Goal: Information Seeking & Learning: Learn about a topic

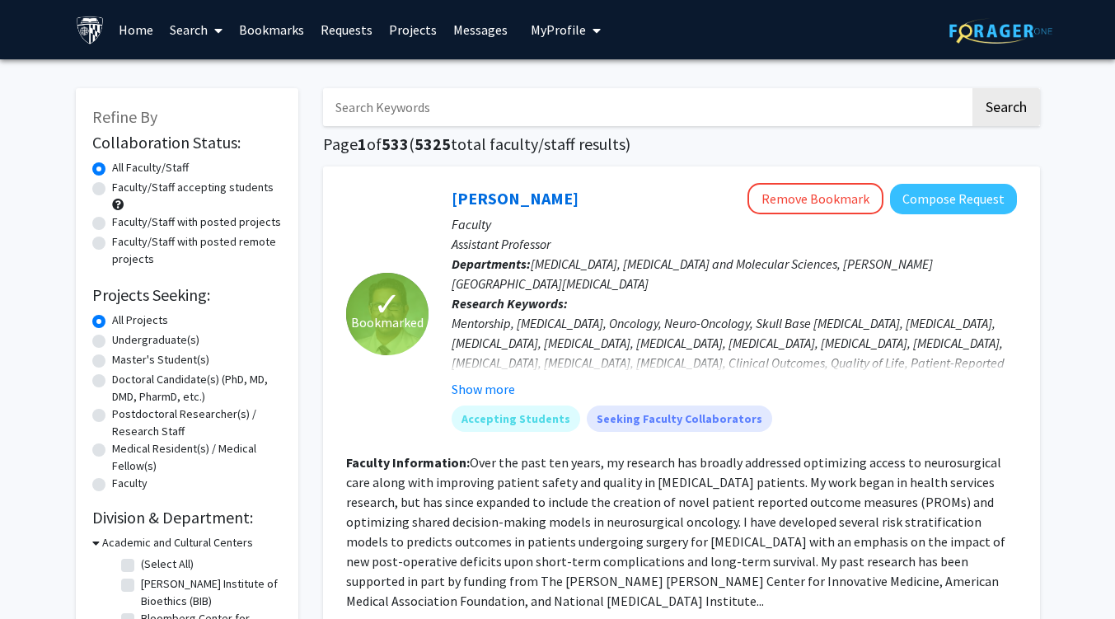
click at [152, 347] on label "Undergraduate(s)" at bounding box center [155, 339] width 87 height 17
click at [123, 342] on input "Undergraduate(s)" at bounding box center [117, 336] width 11 height 11
radio input "true"
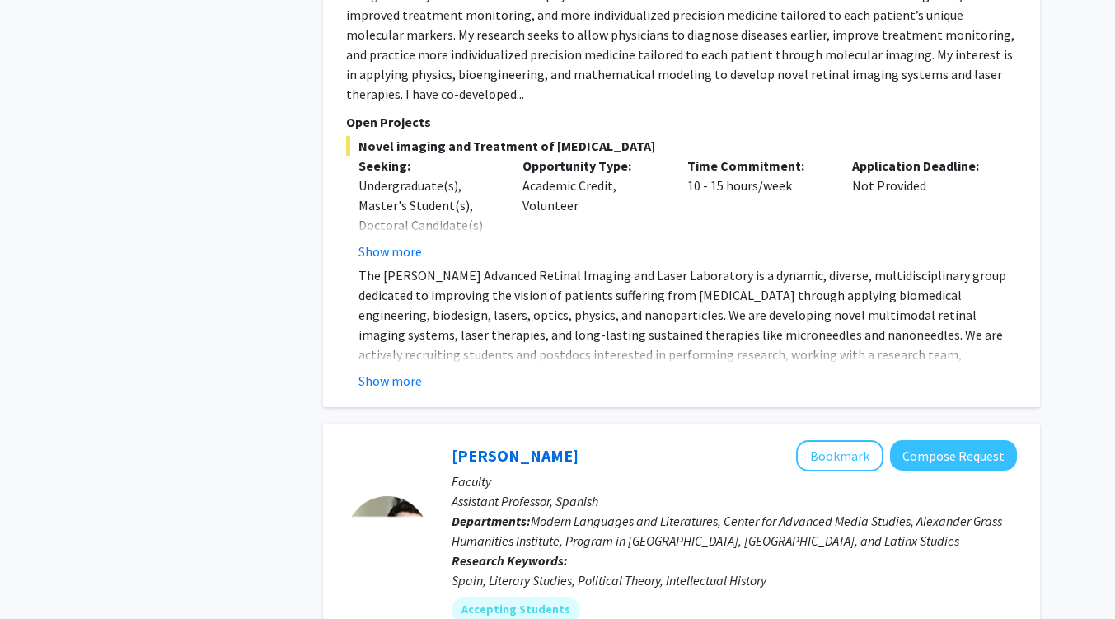
scroll to position [1902, 0]
click at [378, 370] on button "Show more" at bounding box center [390, 380] width 63 height 20
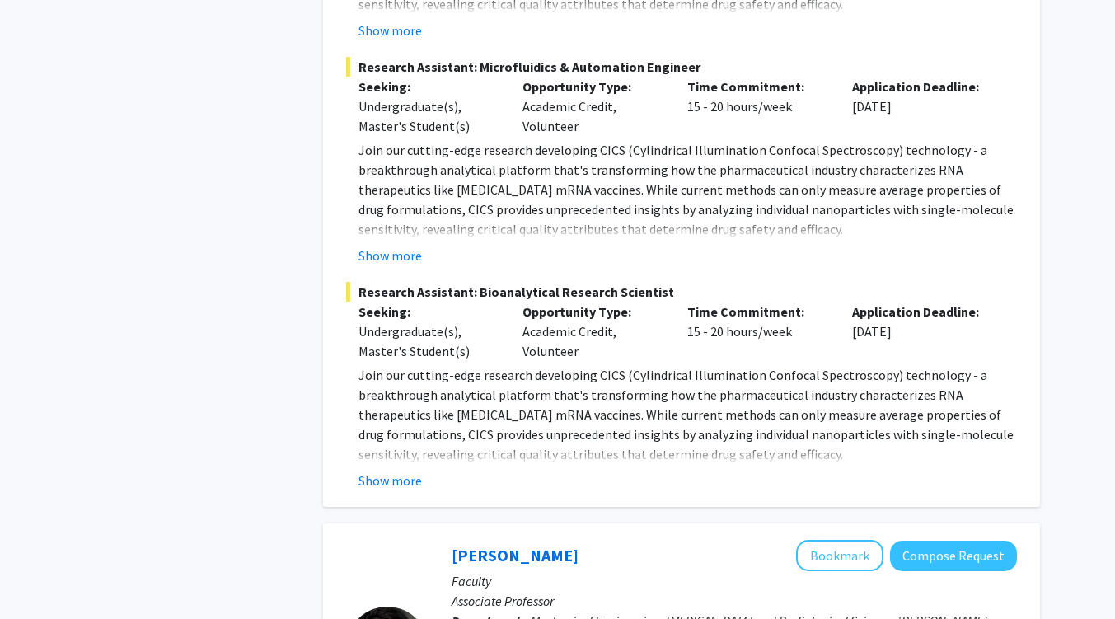
scroll to position [3540, 0]
click at [414, 470] on button "Show more" at bounding box center [390, 480] width 63 height 20
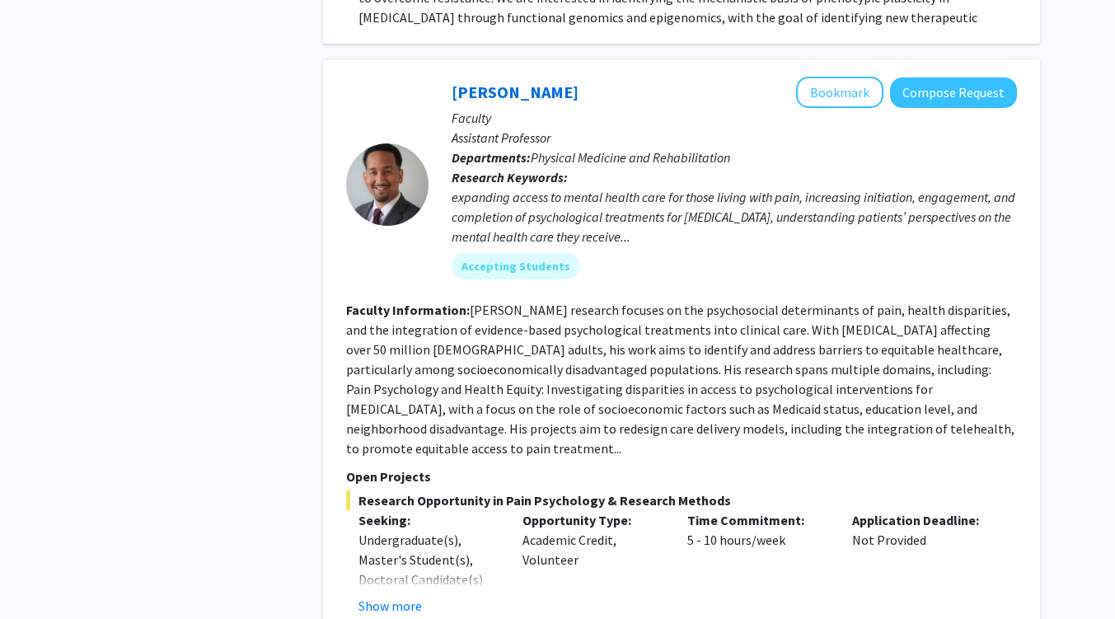
scroll to position [6185, 0]
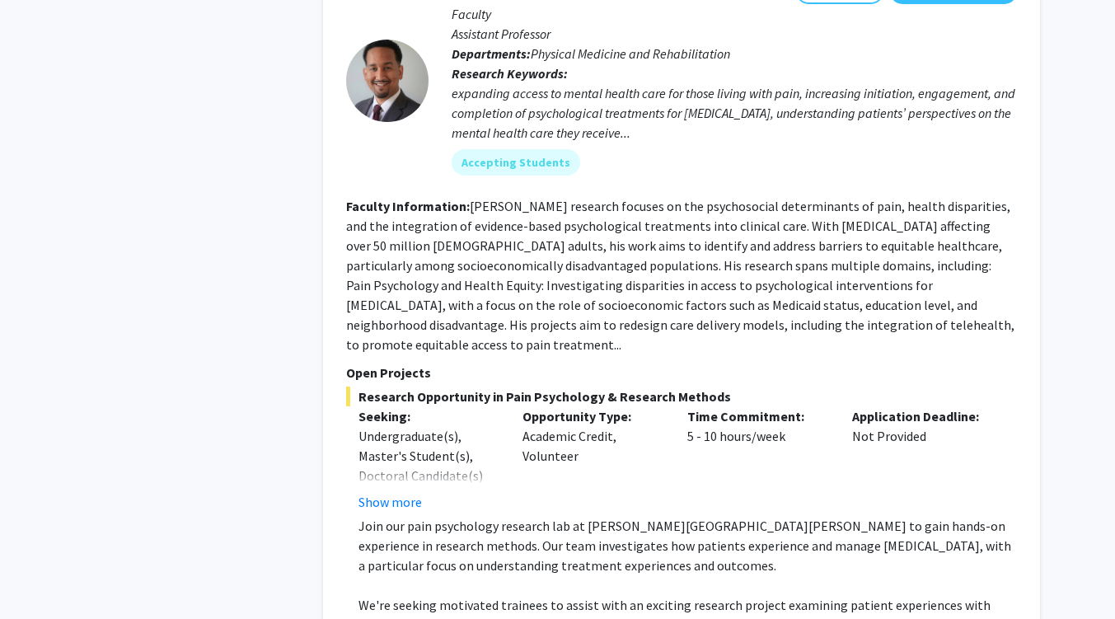
scroll to position [6284, 0]
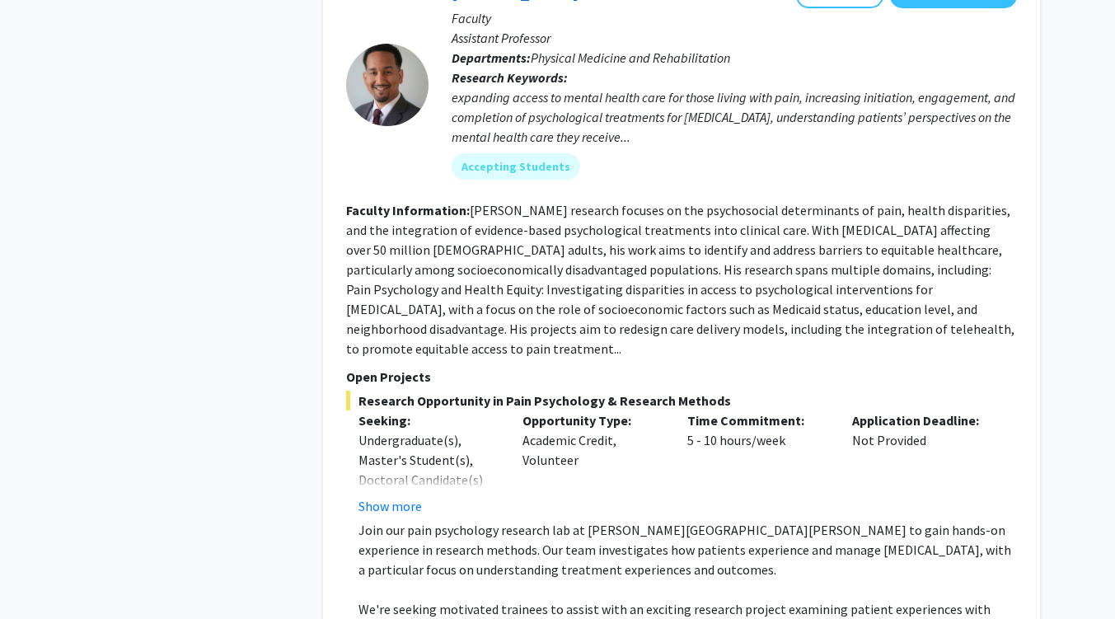
drag, startPoint x: 361, startPoint y: 228, endPoint x: 744, endPoint y: 219, distance: 382.6
click at [744, 391] on span "Research Opportunity in Pain Psychology & Research Methods" at bounding box center [681, 401] width 671 height 20
copy span "Research Opportunity in Pain Psychology & Research Methods"
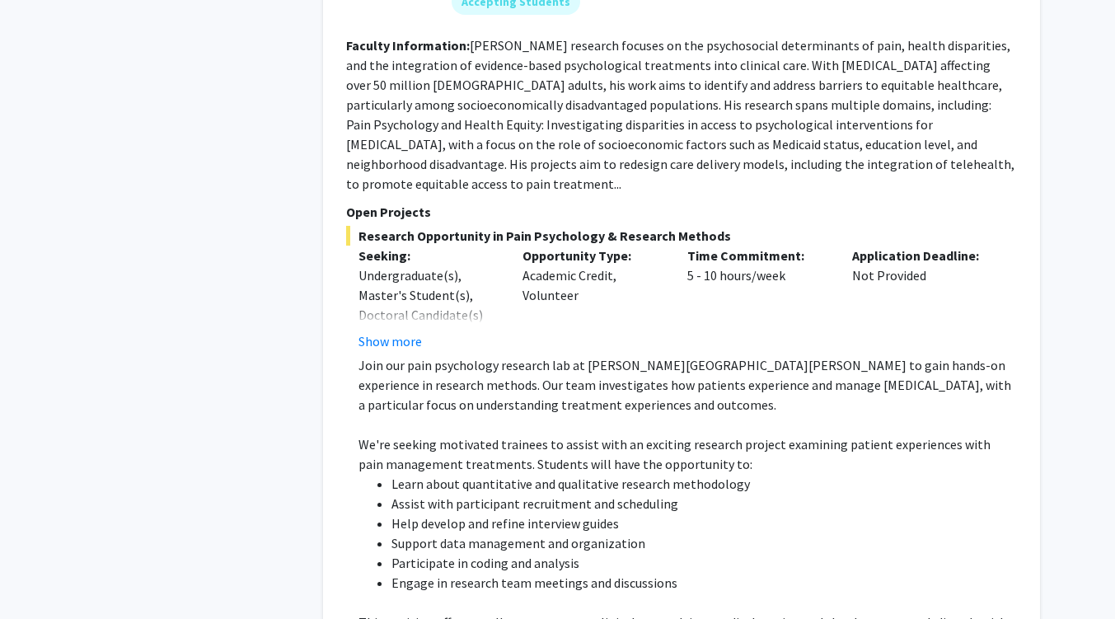
scroll to position [6445, 0]
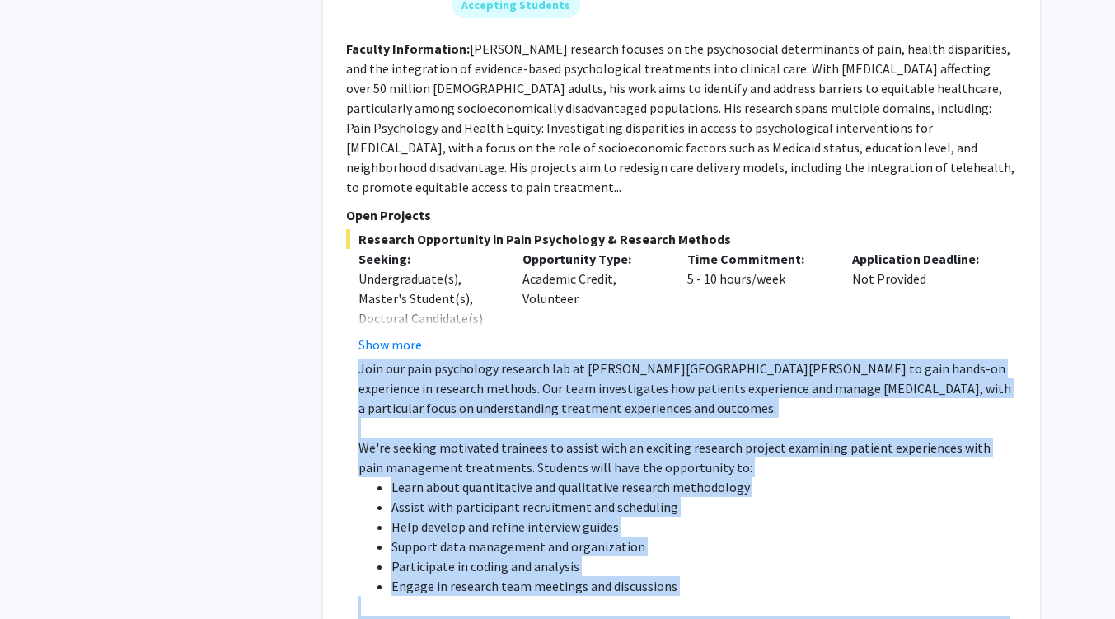
drag, startPoint x: 354, startPoint y: 187, endPoint x: 679, endPoint y: 518, distance: 464.6
click at [679, 518] on fg-read-more "Join our pain psychology research lab at Johns Hopkins School of Medicine to ga…" at bounding box center [681, 570] width 671 height 422
copy div "Join our pain psychology research lab at Johns Hopkins School of Medicine to ga…"
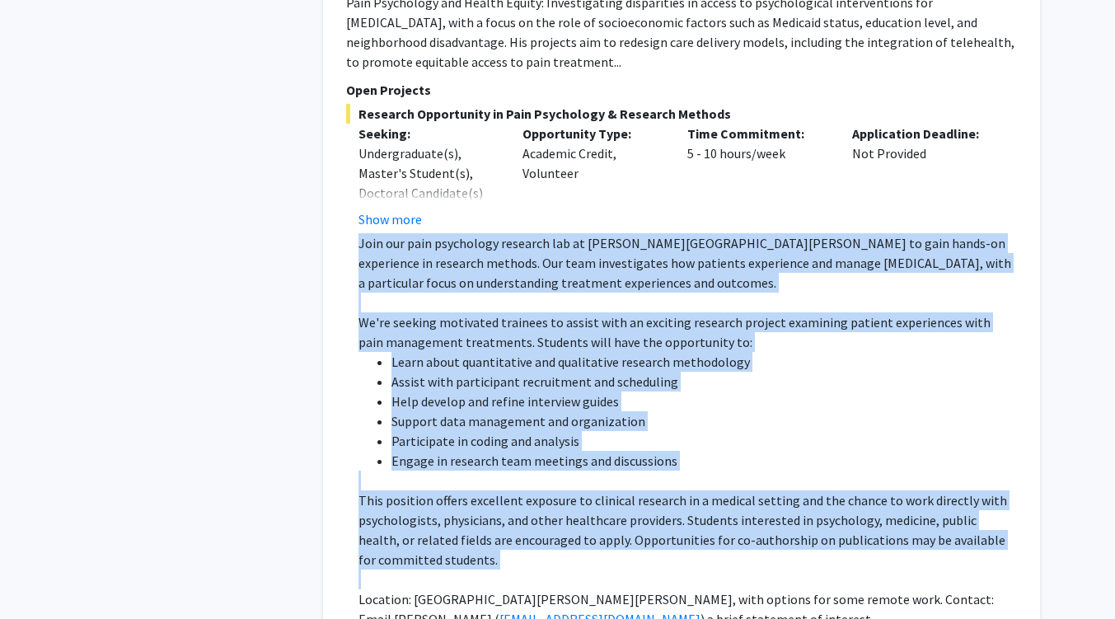
scroll to position [6587, 0]
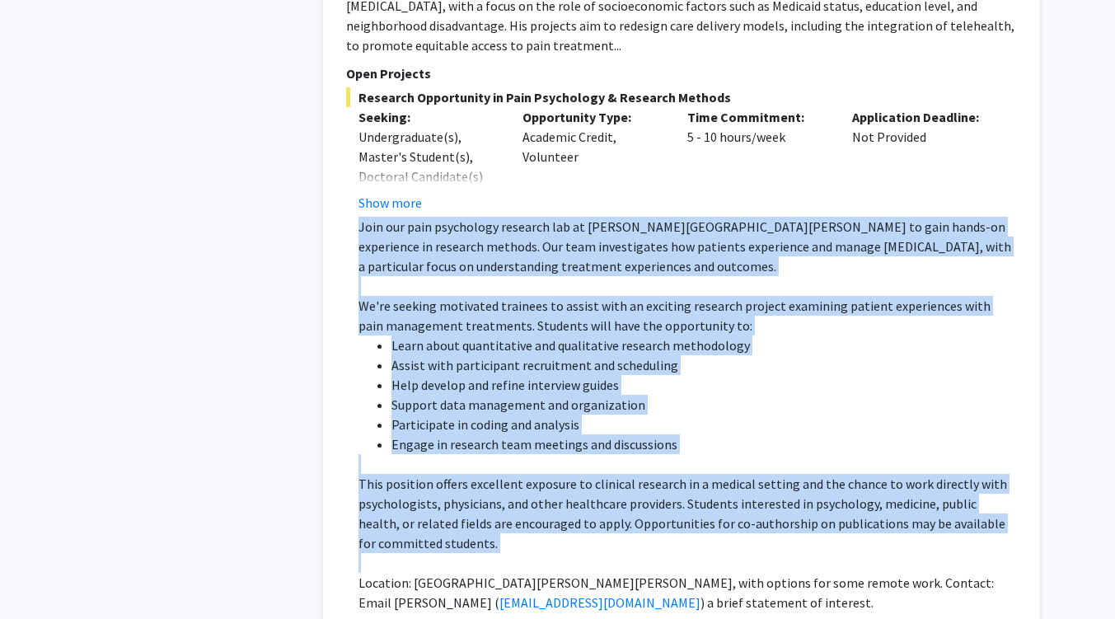
click at [594, 375] on li "Help develop and refine interview guides" at bounding box center [705, 385] width 626 height 20
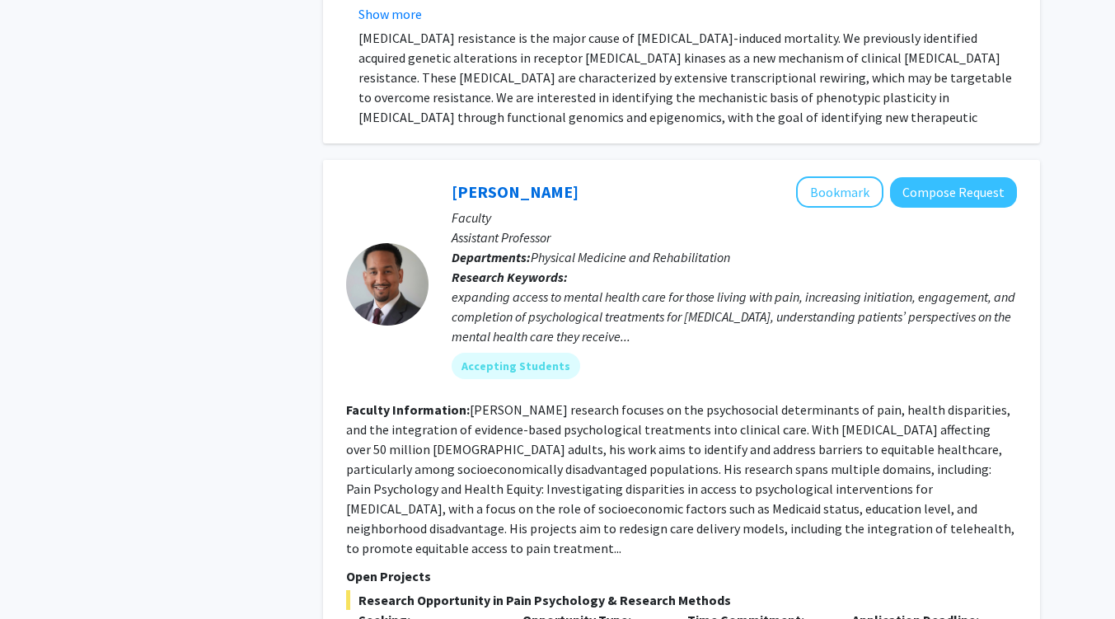
scroll to position [6083, 0]
drag, startPoint x: 359, startPoint y: 423, endPoint x: 719, endPoint y: 424, distance: 359.4
click at [719, 591] on span "Research Opportunity in Pain Psychology & Research Methods" at bounding box center [681, 601] width 671 height 20
copy span "Research Opportunity in Pain Psychology & Research Methods"
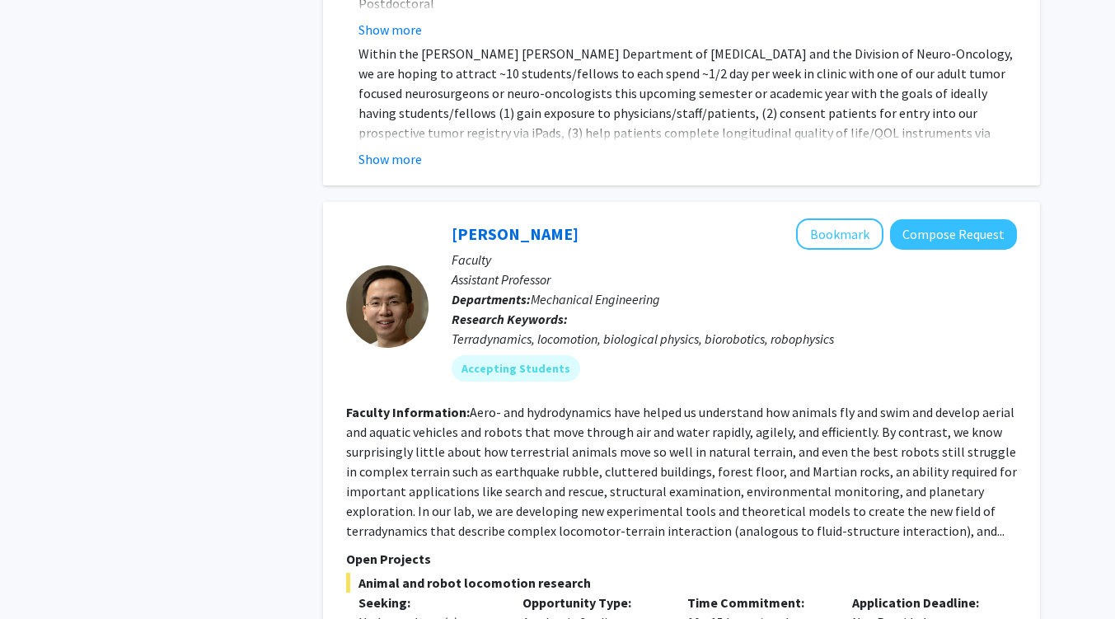
scroll to position [8117, 0]
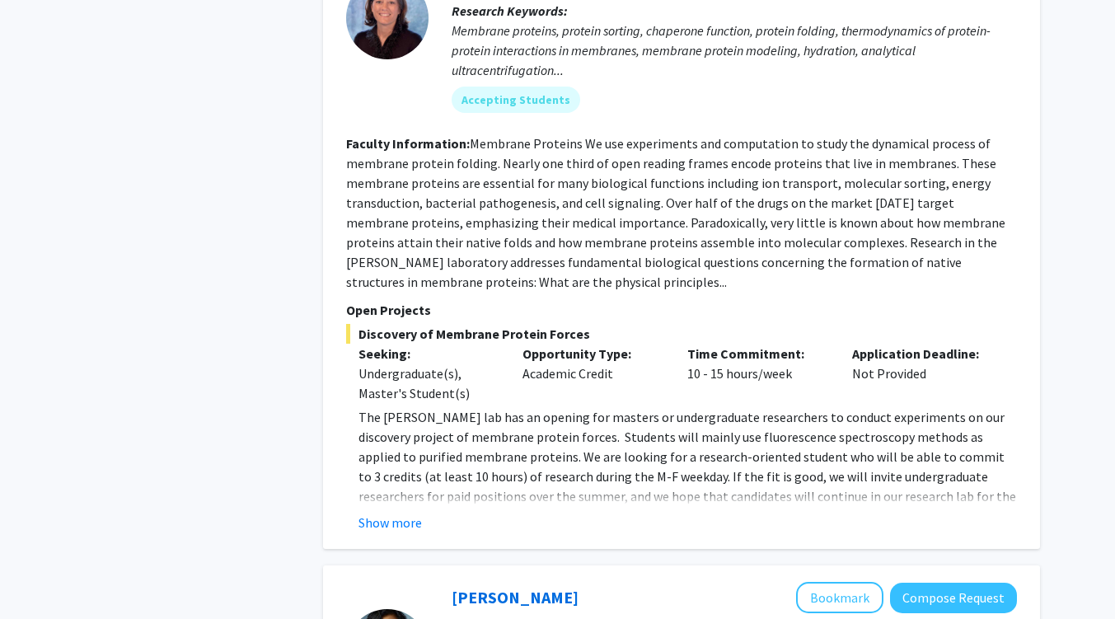
scroll to position [1551, 0]
click at [387, 512] on button "Show more" at bounding box center [390, 522] width 63 height 20
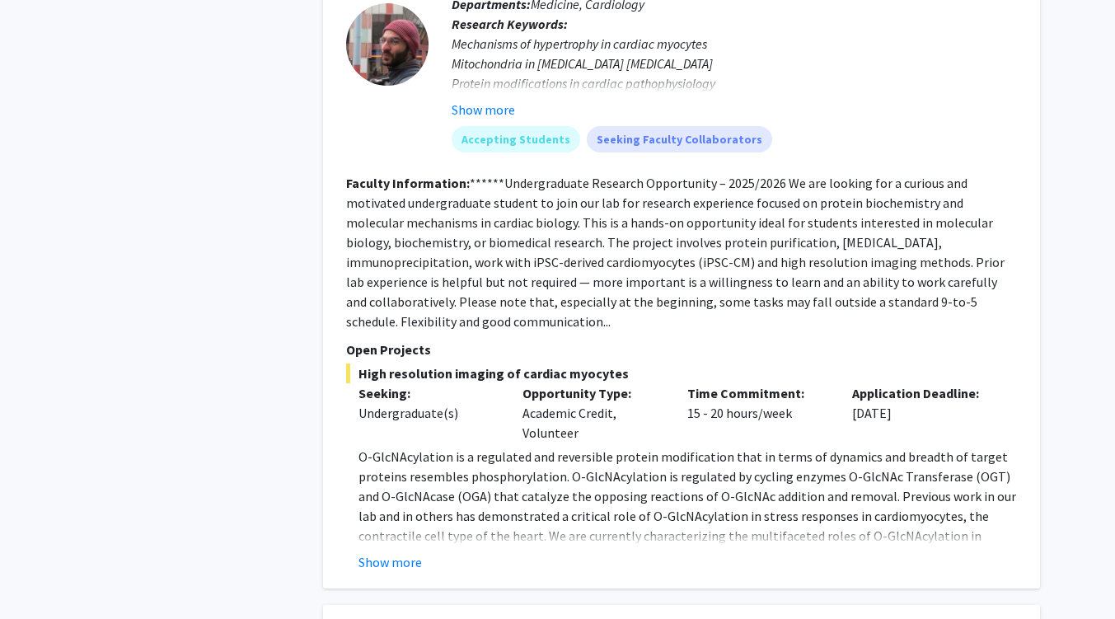
scroll to position [842, 0]
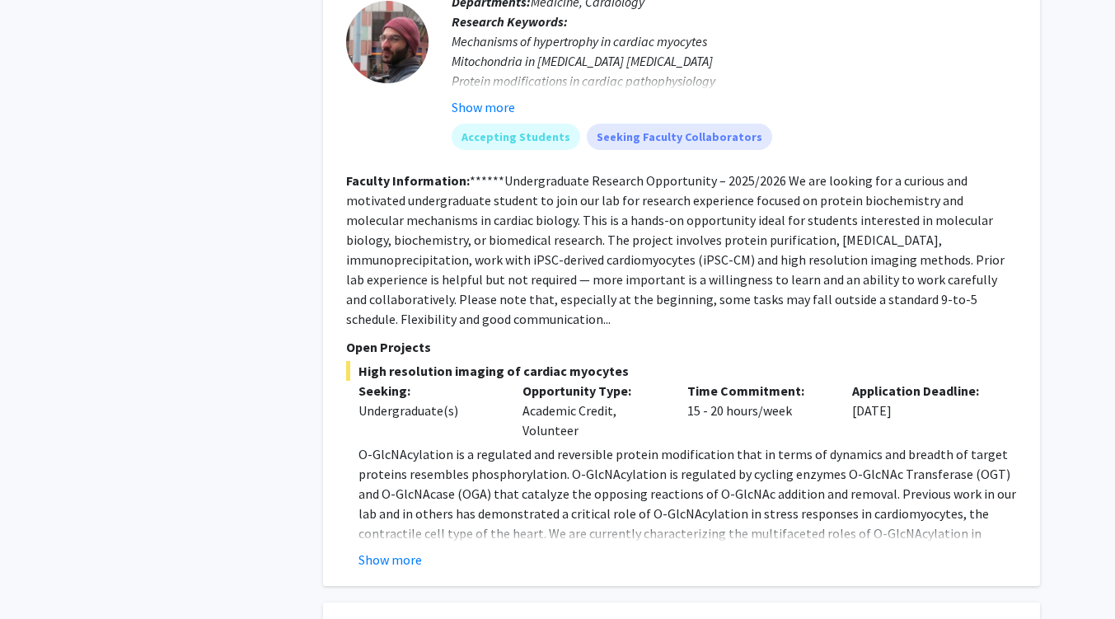
click at [401, 550] on button "Show more" at bounding box center [390, 560] width 63 height 20
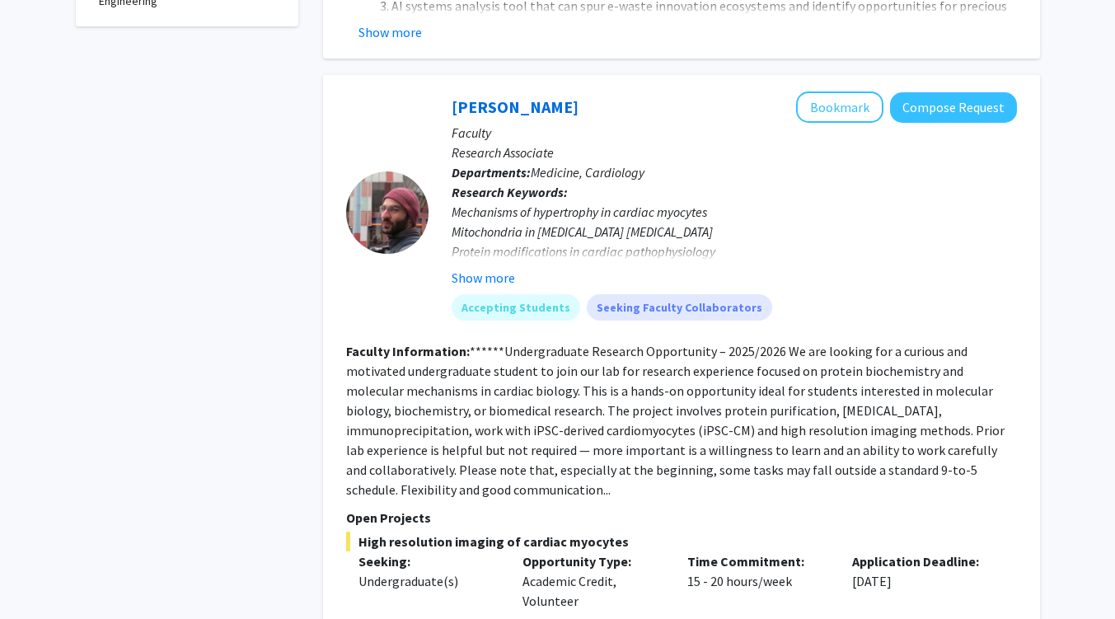
scroll to position [678, 0]
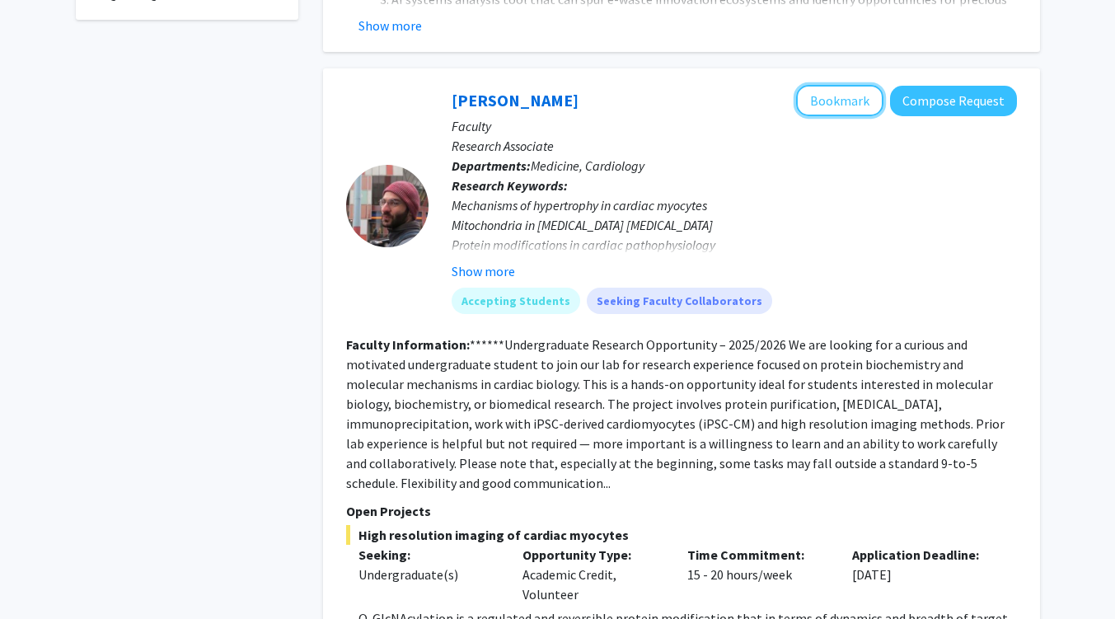
click at [847, 85] on button "Bookmark" at bounding box center [839, 100] width 87 height 31
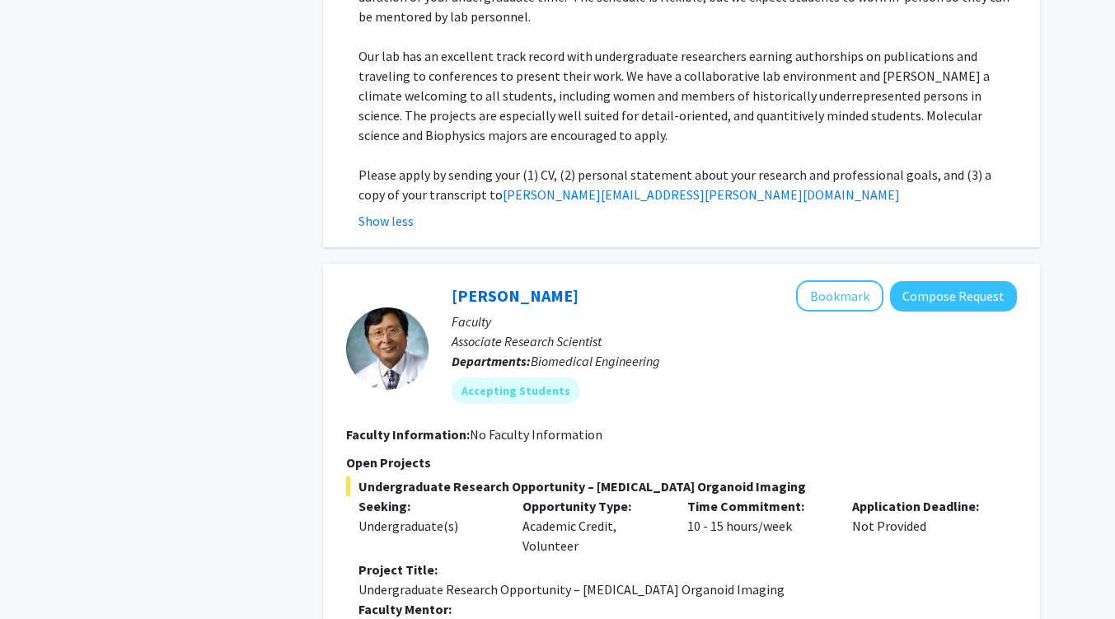
scroll to position [2331, 0]
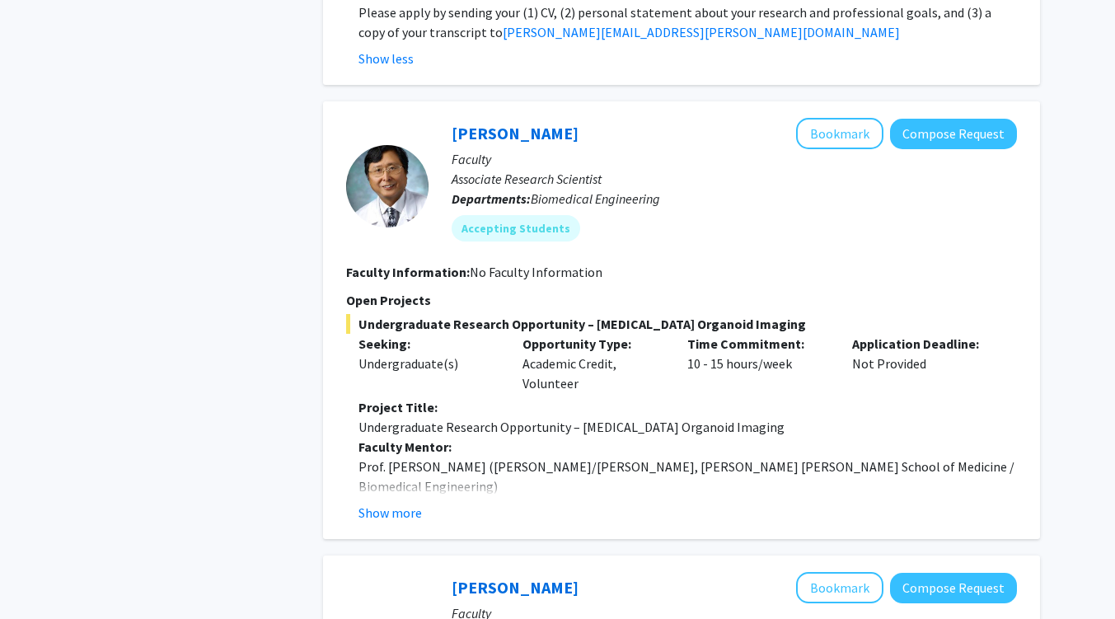
click at [401, 503] on button "Show more" at bounding box center [390, 513] width 63 height 20
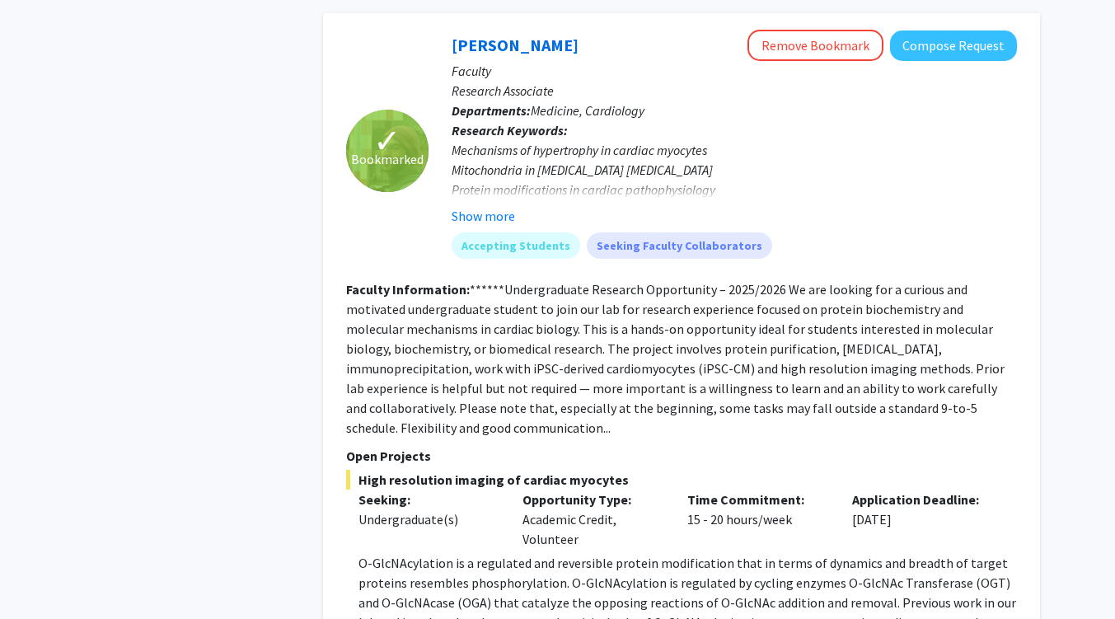
scroll to position [732, 0]
click at [472, 207] on button "Show more" at bounding box center [483, 217] width 63 height 20
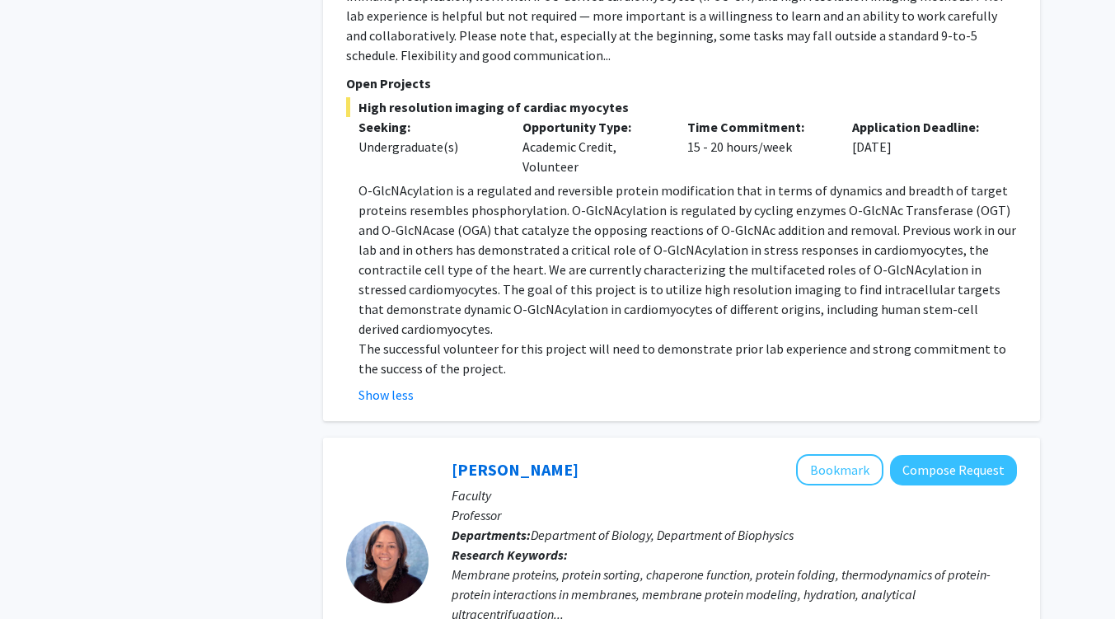
scroll to position [1186, 0]
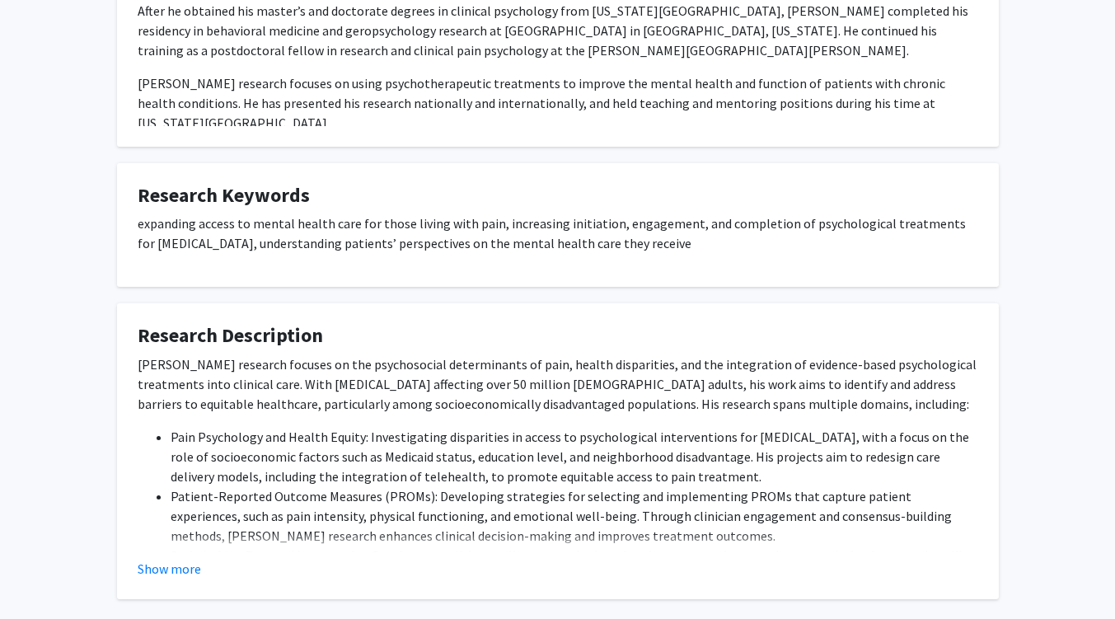
scroll to position [848, 0]
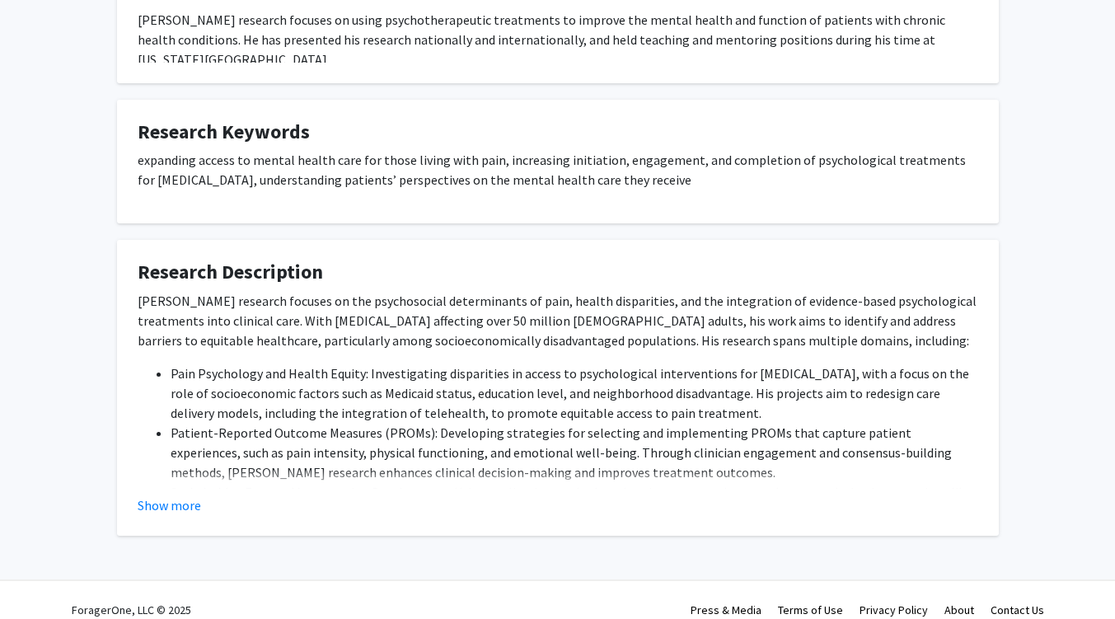
click at [190, 495] on button "Show more" at bounding box center [169, 505] width 63 height 20
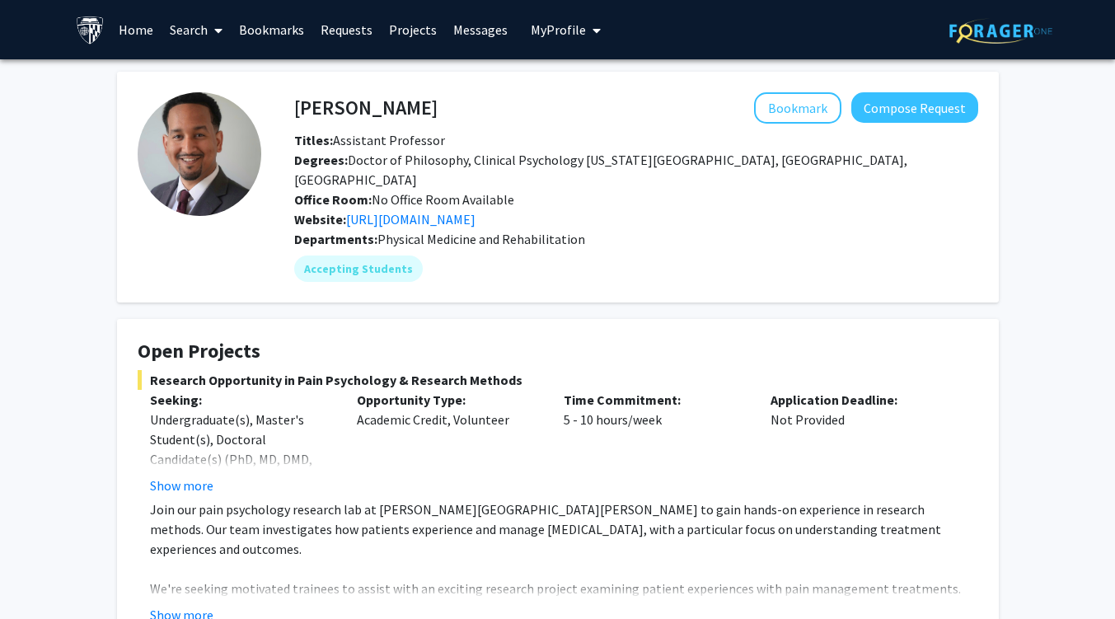
scroll to position [120, 0]
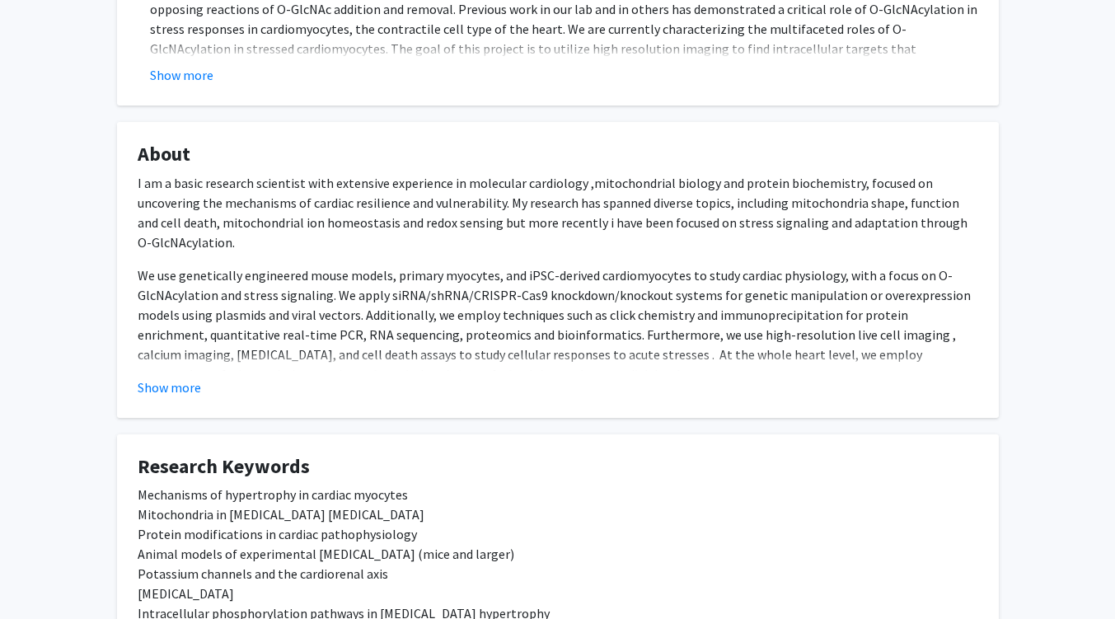
scroll to position [455, 0]
click at [177, 383] on button "Show more" at bounding box center [169, 387] width 63 height 20
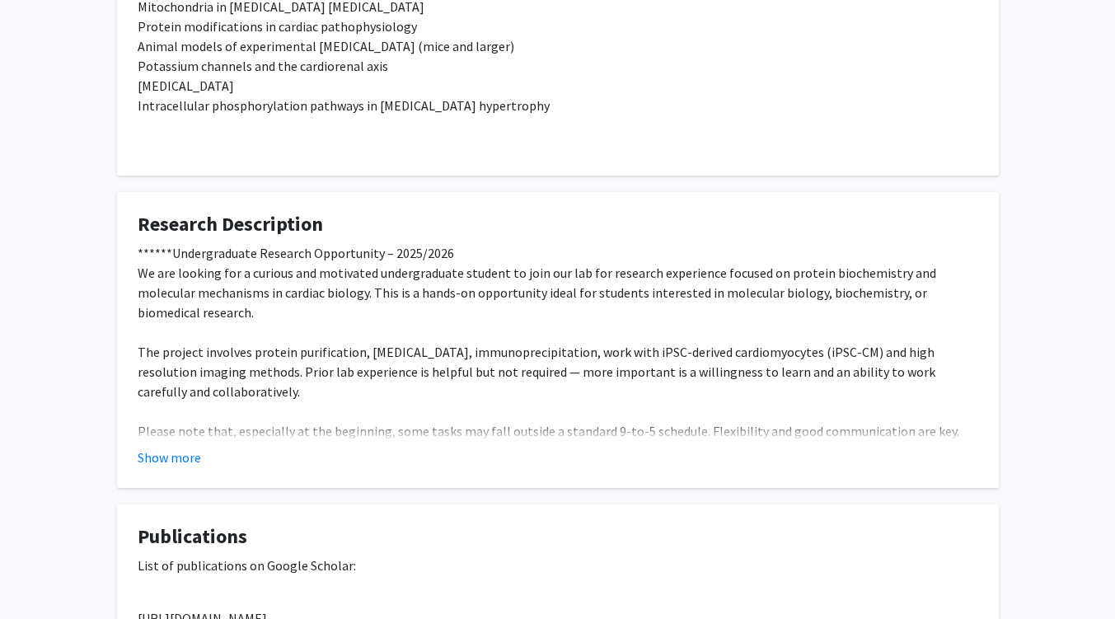
scroll to position [1154, 0]
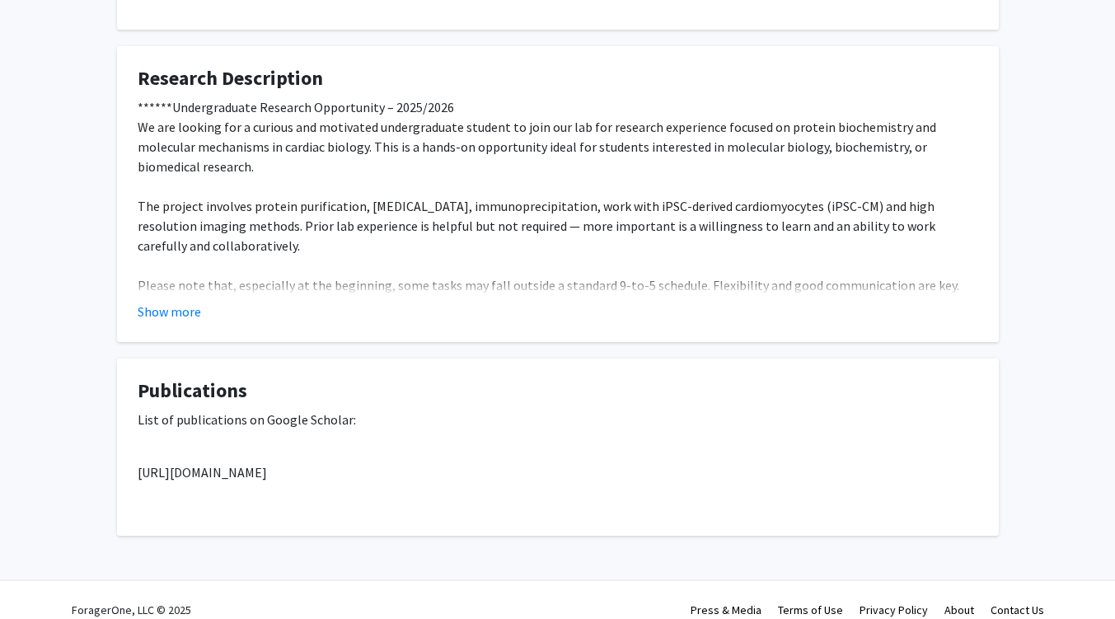
click at [398, 462] on p "[URL][DOMAIN_NAME]" at bounding box center [558, 472] width 841 height 20
copy p "user"
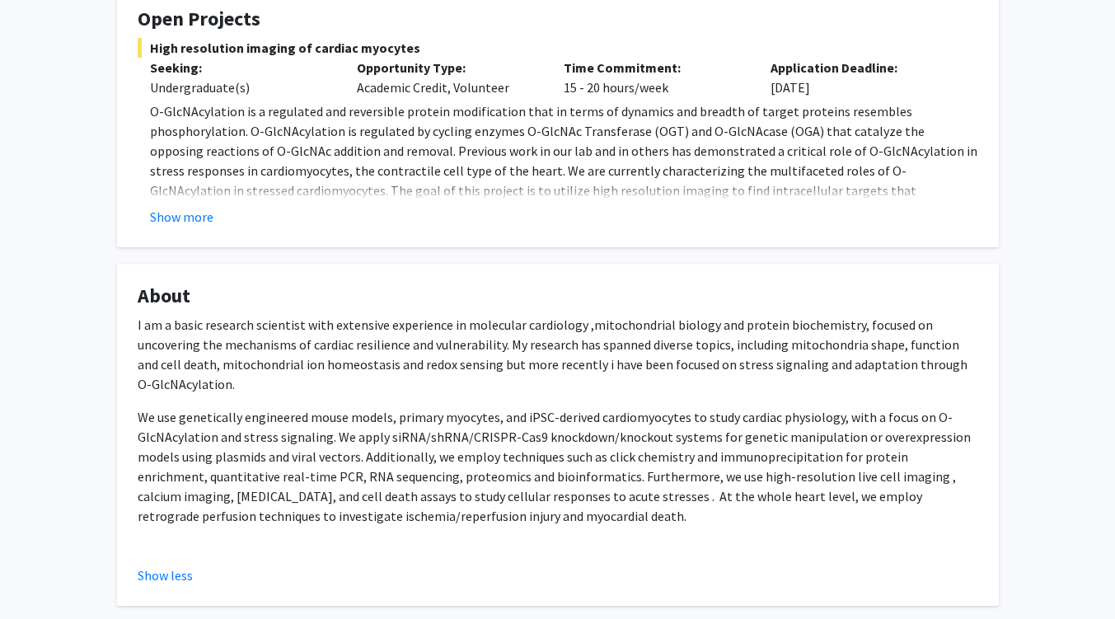
scroll to position [0, 0]
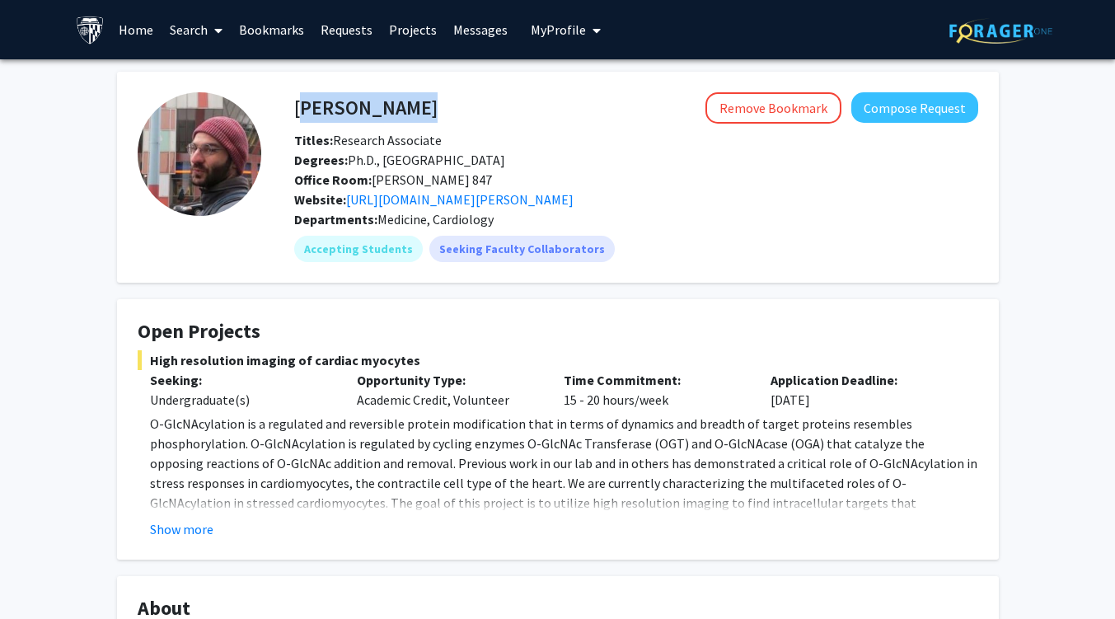
drag, startPoint x: 294, startPoint y: 102, endPoint x: 545, endPoint y: 113, distance: 250.8
click at [545, 113] on div "[PERSON_NAME] Remove Bookmark Compose Request" at bounding box center [636, 107] width 709 height 31
copy h4 "[PERSON_NAME]"
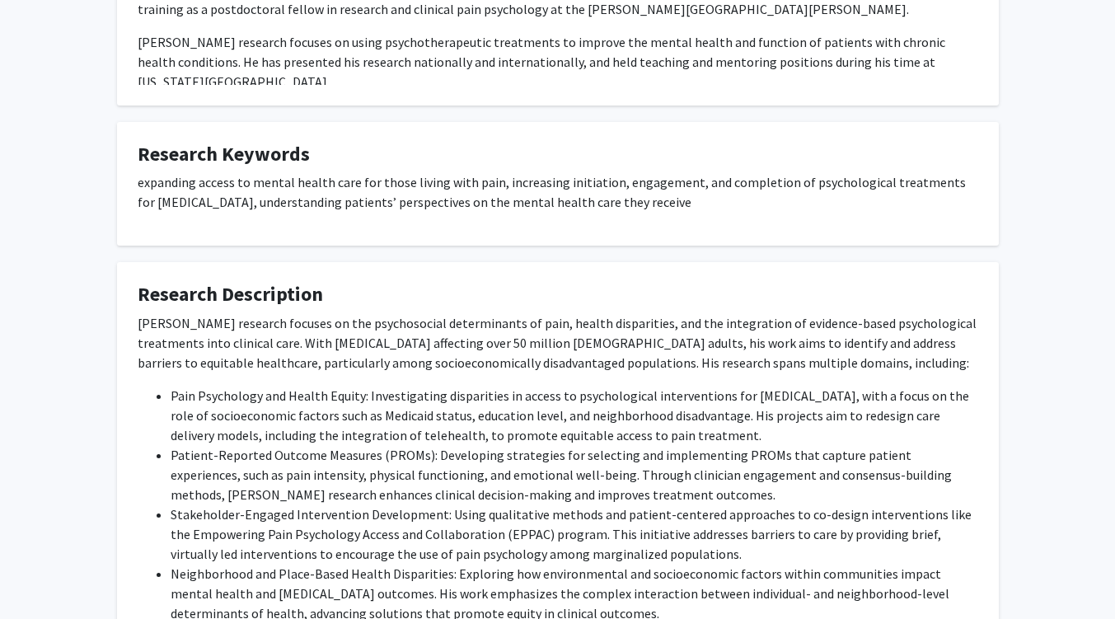
scroll to position [815, 0]
